Goal: Task Accomplishment & Management: Manage account settings

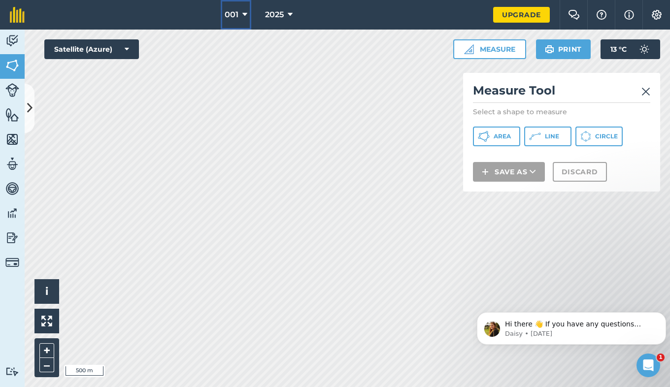
click at [229, 21] on button "001" at bounding box center [236, 15] width 31 height 30
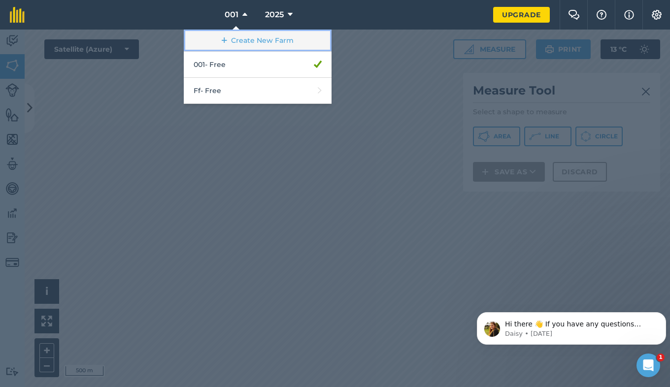
click at [250, 47] on link "Create New Farm" at bounding box center [258, 41] width 148 height 22
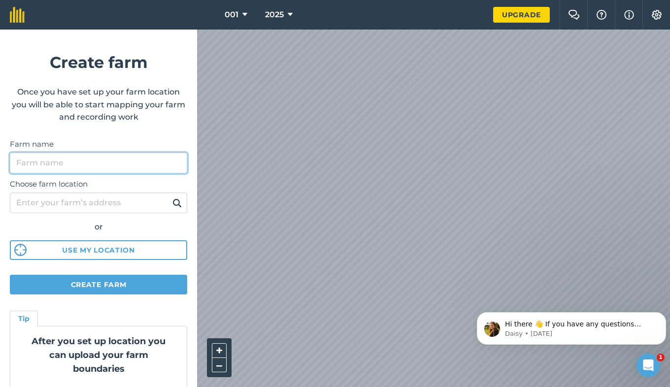
click at [102, 166] on input "Farm name" at bounding box center [98, 163] width 177 height 21
type input "003"
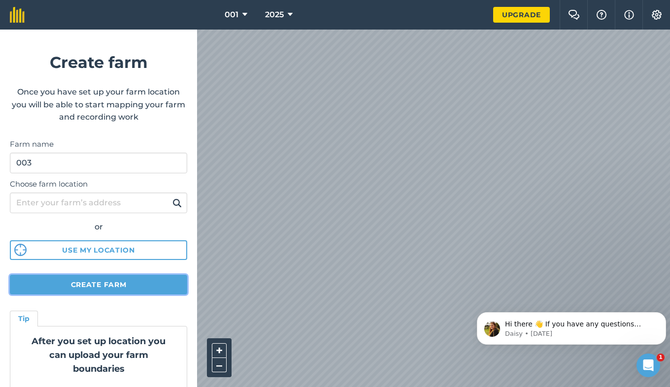
click at [140, 284] on button "Create farm" at bounding box center [98, 285] width 177 height 20
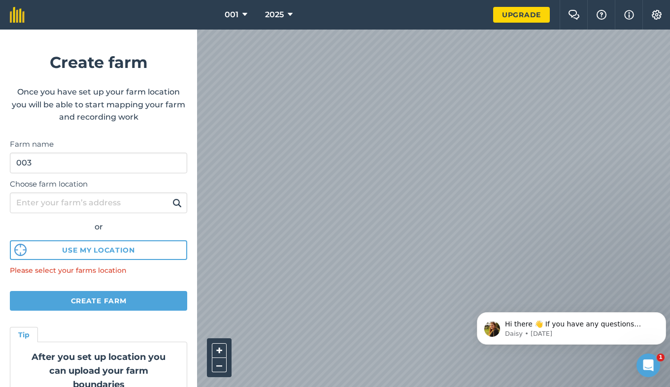
click at [169, 30] on div "001 2025 Upgrade Farm Chat Help Info Settings Create farm Once you have set up …" at bounding box center [335, 15] width 670 height 30
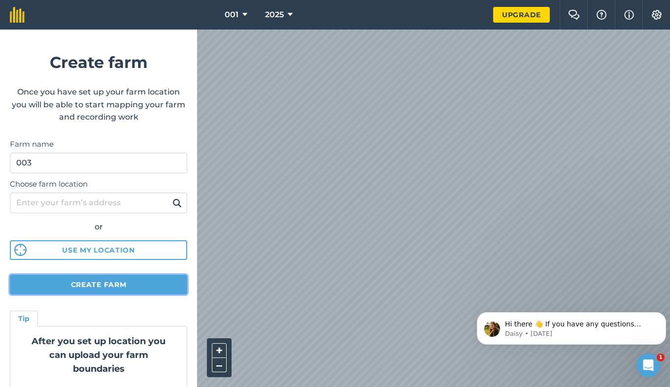
click at [100, 285] on button "Create farm" at bounding box center [98, 285] width 177 height 20
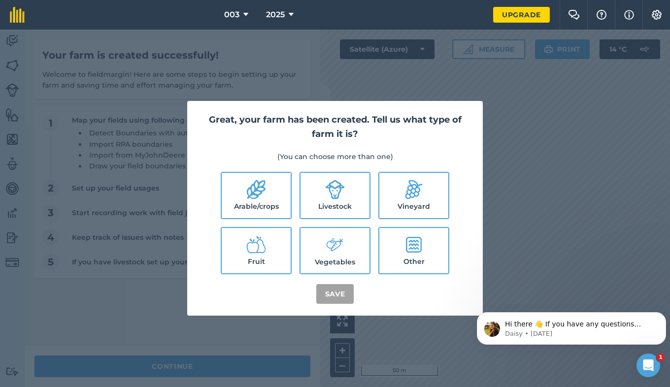
click at [415, 82] on div "Great, your farm has been created. Tell us what type of farm it is? (You can ch…" at bounding box center [335, 209] width 670 height 358
click at [405, 262] on label "Other" at bounding box center [414, 250] width 69 height 45
checkbox input "true"
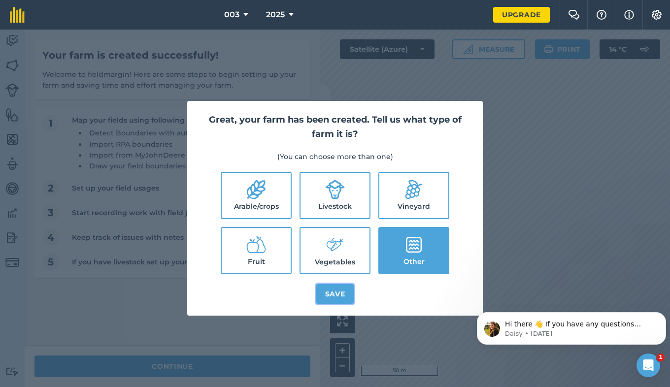
click at [330, 294] on button "Save" at bounding box center [335, 294] width 38 height 20
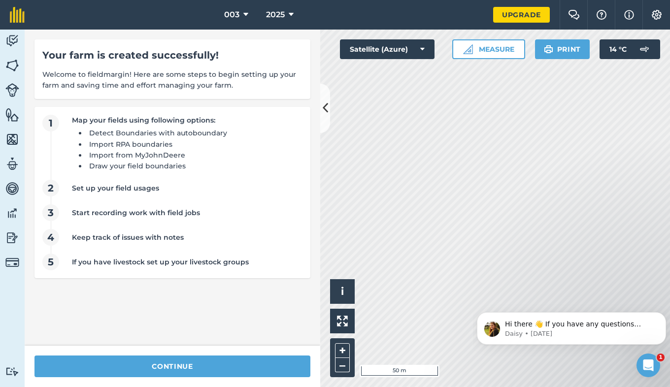
click at [318, 111] on div "Your farm is created successfully! Welcome to fieldmargin! Here are some steps …" at bounding box center [173, 188] width 296 height 316
click at [325, 121] on button at bounding box center [325, 108] width 10 height 49
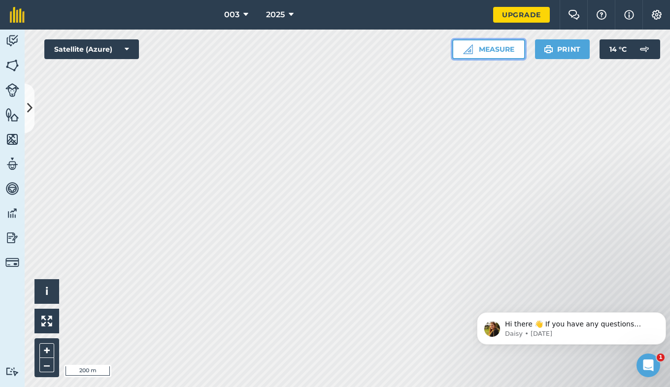
click at [482, 48] on button "Measure" at bounding box center [488, 49] width 73 height 20
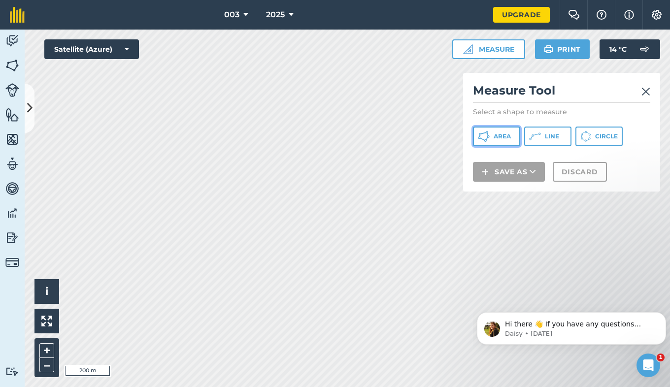
click at [508, 138] on span "Area" at bounding box center [502, 137] width 17 height 8
click at [13, 67] on img at bounding box center [12, 65] width 14 height 15
click at [11, 111] on img at bounding box center [12, 114] width 14 height 15
click at [14, 90] on img at bounding box center [12, 90] width 14 height 14
click at [27, 109] on icon at bounding box center [29, 108] width 5 height 17
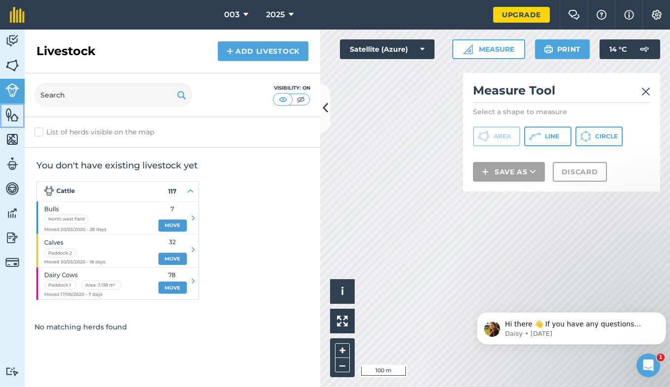
click at [15, 114] on img at bounding box center [12, 114] width 14 height 15
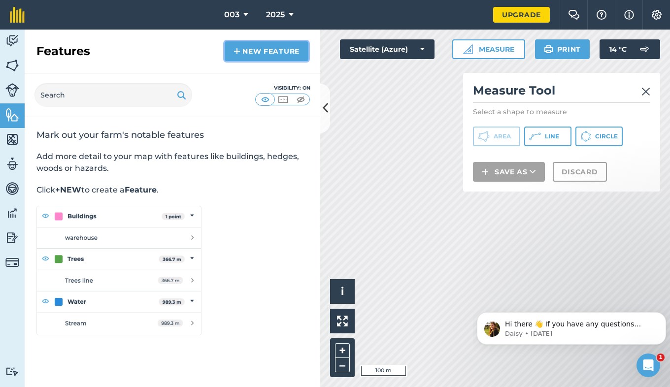
click at [266, 53] on link "New feature" at bounding box center [267, 51] width 84 height 20
